Goal: Task Accomplishment & Management: Use online tool/utility

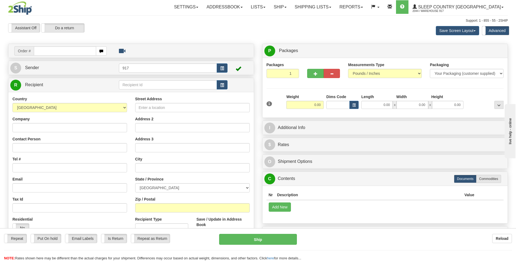
click at [71, 51] on input "text" at bounding box center [65, 50] width 62 height 9
type input "9007I139492"
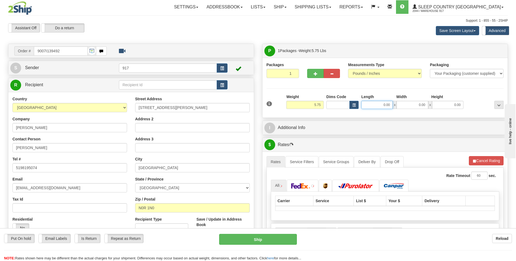
click at [375, 104] on input "0.00" at bounding box center [376, 105] width 31 height 8
type input "11.00"
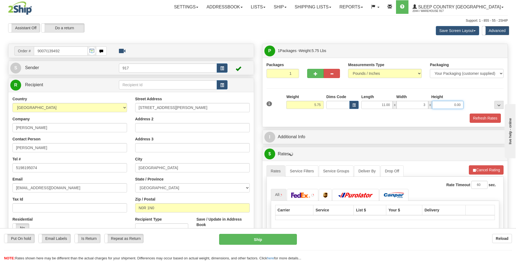
type input "3.00"
type input "13.00"
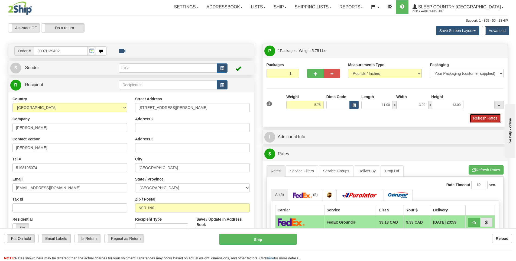
click at [490, 121] on button "Refresh Rates" at bounding box center [485, 118] width 31 height 9
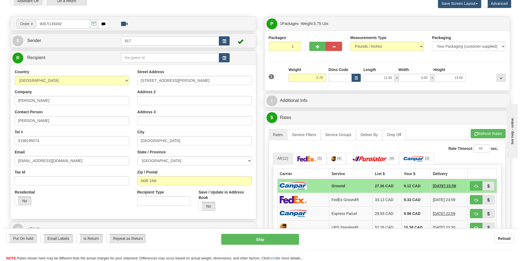
scroll to position [108, 0]
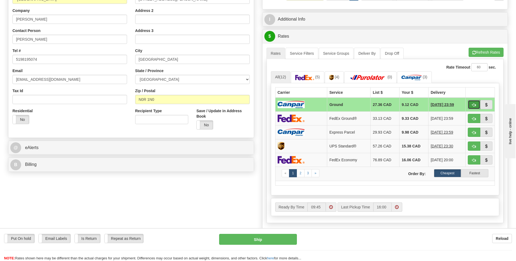
click at [474, 105] on span "button" at bounding box center [474, 105] width 4 height 4
type input "1"
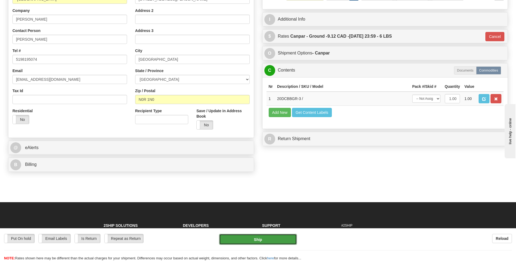
click at [260, 236] on button "Ship" at bounding box center [258, 239] width 78 height 11
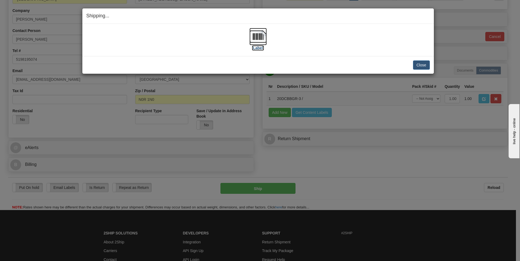
click at [260, 41] on img at bounding box center [258, 36] width 17 height 17
click at [416, 64] on button "Close" at bounding box center [421, 64] width 17 height 9
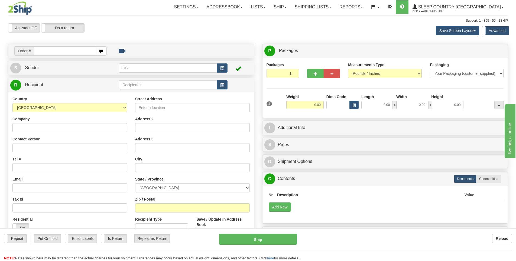
click at [82, 49] on input "text" at bounding box center [65, 50] width 62 height 9
type input "9000I139234"
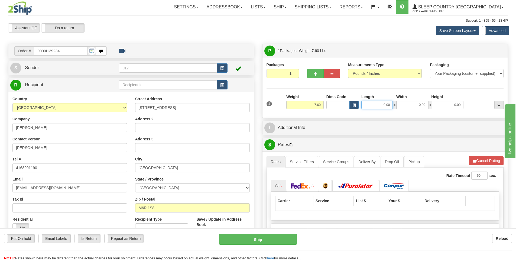
click at [382, 105] on input "0.00" at bounding box center [376, 105] width 31 height 8
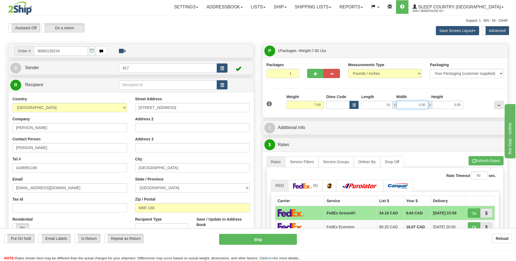
type input "10.00"
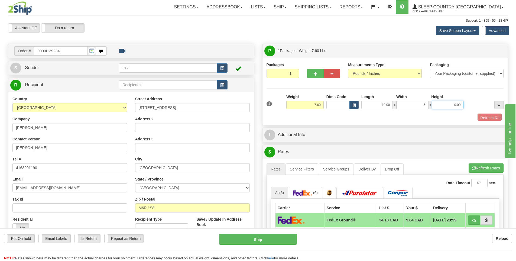
type input "5.00"
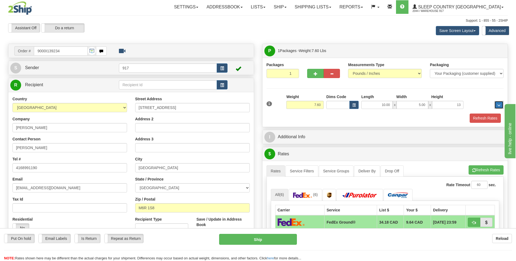
type input "13.00"
click at [478, 119] on button "Refresh Rates" at bounding box center [485, 118] width 31 height 9
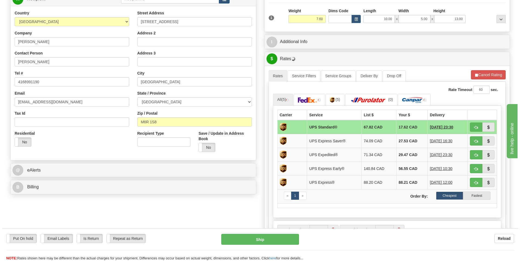
scroll to position [108, 0]
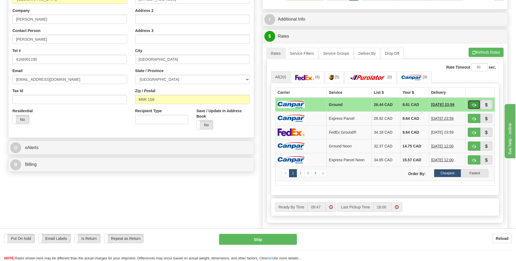
click at [477, 104] on button "button" at bounding box center [474, 104] width 12 height 9
type input "1"
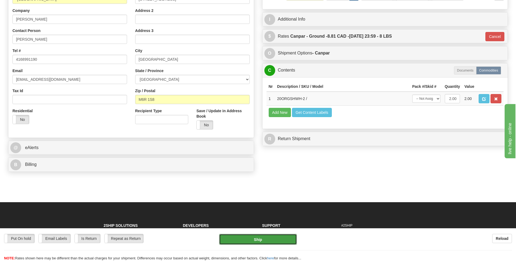
click at [271, 242] on button "Ship" at bounding box center [258, 239] width 78 height 11
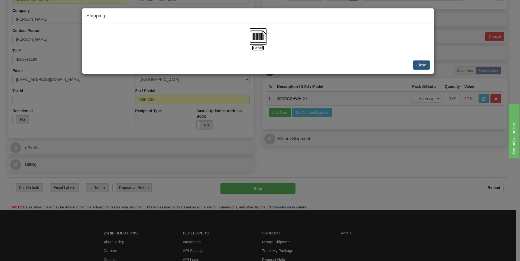
click at [262, 35] on img at bounding box center [258, 36] width 17 height 17
click at [419, 65] on button "Close" at bounding box center [421, 64] width 17 height 9
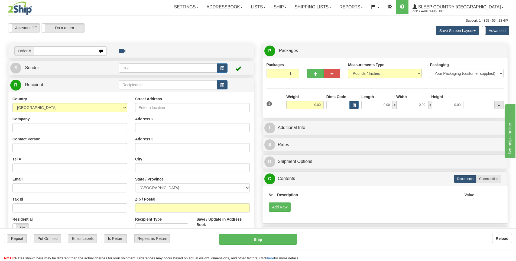
click at [71, 52] on input "text" at bounding box center [65, 50] width 62 height 9
type input "9000I141259"
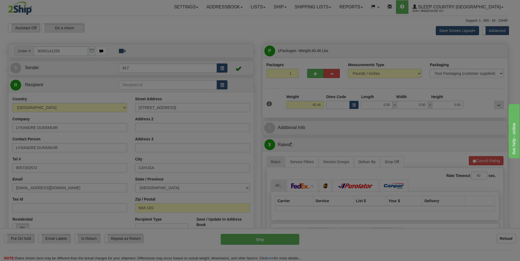
click at [385, 105] on body "Training Course Close Toggle navigation Settings Shipping Preferences New Recip…" at bounding box center [260, 130] width 520 height 261
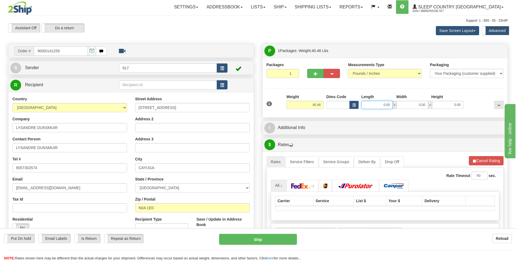
click at [384, 106] on input "0.00" at bounding box center [376, 105] width 31 height 8
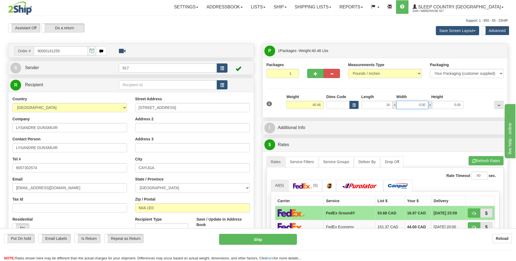
type input "16.00"
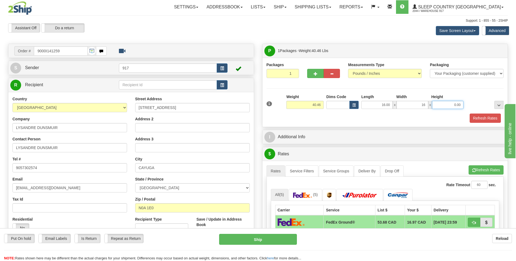
type input "16.00"
type input "40.00"
click at [477, 120] on button "Refresh Rates" at bounding box center [485, 118] width 31 height 9
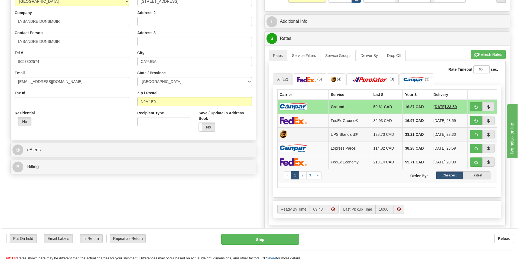
scroll to position [108, 0]
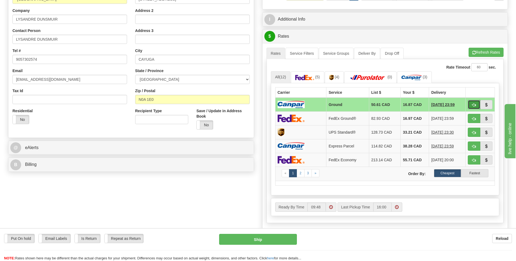
click at [474, 105] on span "button" at bounding box center [474, 105] width 4 height 4
type input "1"
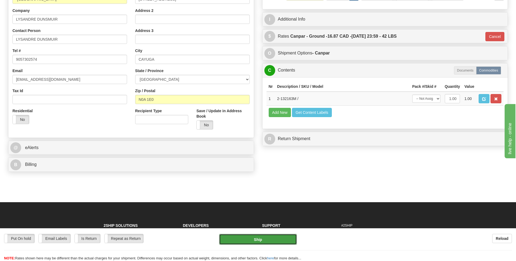
click at [266, 238] on button "Ship" at bounding box center [258, 239] width 78 height 11
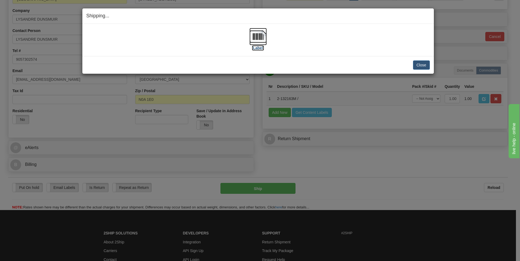
click at [261, 42] on img at bounding box center [258, 36] width 17 height 17
click at [426, 66] on button "Close" at bounding box center [421, 64] width 17 height 9
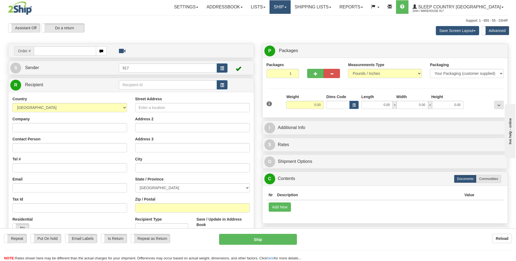
click at [290, 10] on link "Ship" at bounding box center [280, 7] width 21 height 14
click at [290, 17] on link "Ship Screen" at bounding box center [265, 18] width 49 height 7
click at [290, 12] on link "Ship" at bounding box center [280, 7] width 21 height 14
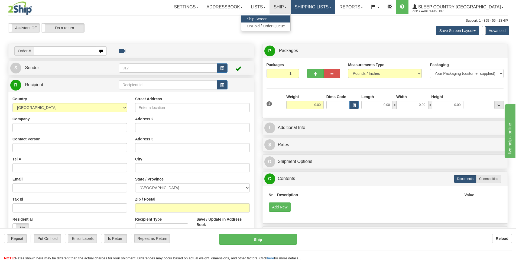
click at [333, 10] on link "Shipping lists" at bounding box center [313, 7] width 45 height 14
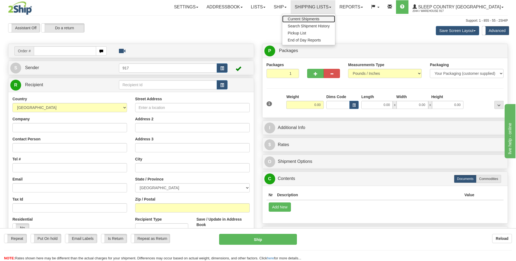
click at [333, 16] on link "Current Shipments" at bounding box center [308, 18] width 53 height 7
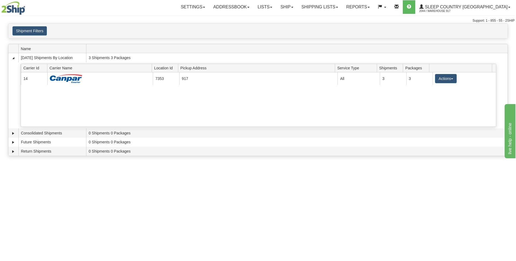
click at [371, 198] on div "Toggle navigation Settings Shipping Preferences Fields Preferences New Recipien…" at bounding box center [258, 130] width 516 height 261
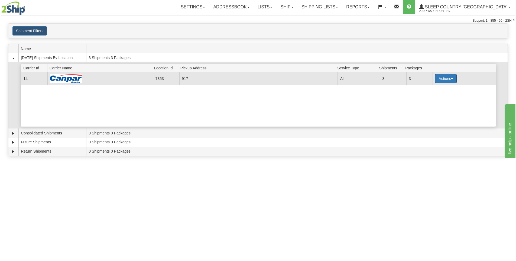
click at [449, 81] on button "Actions" at bounding box center [446, 78] width 22 height 9
click at [435, 97] on link "Close" at bounding box center [434, 95] width 43 height 7
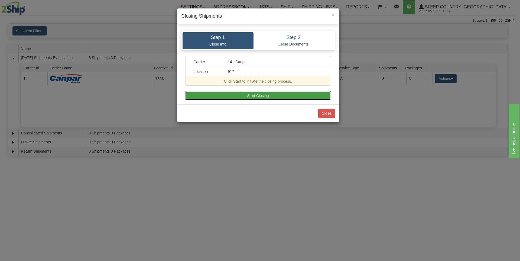
click at [274, 95] on button "Start Closing" at bounding box center [258, 95] width 146 height 9
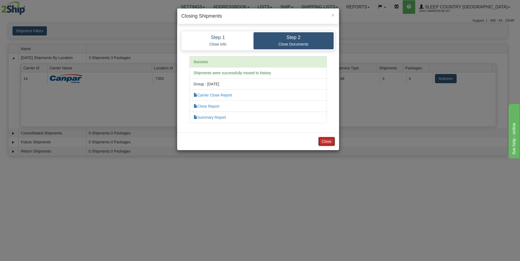
click at [329, 143] on button "Close" at bounding box center [326, 141] width 17 height 9
